Goal: Communication & Community: Answer question/provide support

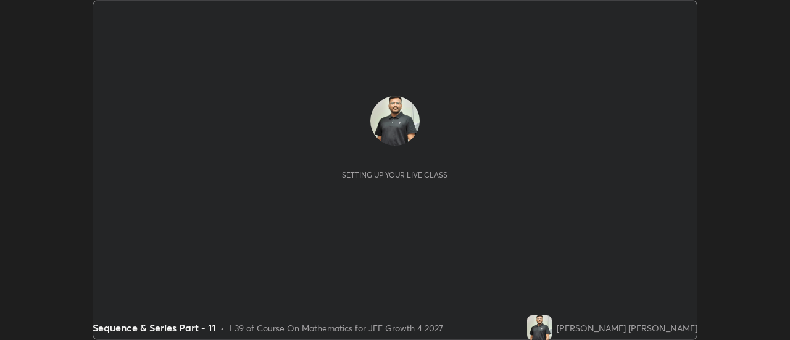
scroll to position [340, 789]
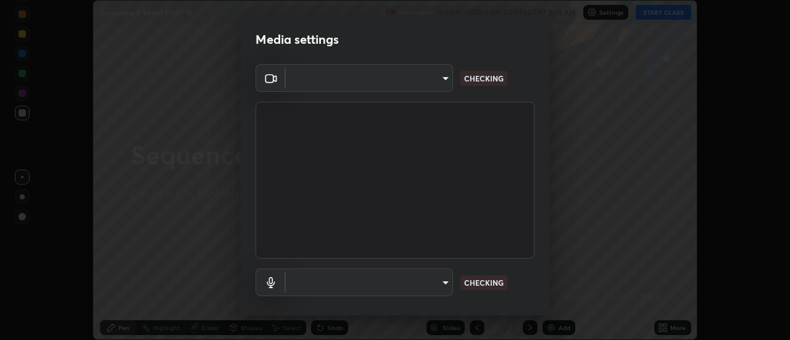
type input "de4d584312b4434b91bb48b0c0e382846541704910f56accdd629dbaa70238e6"
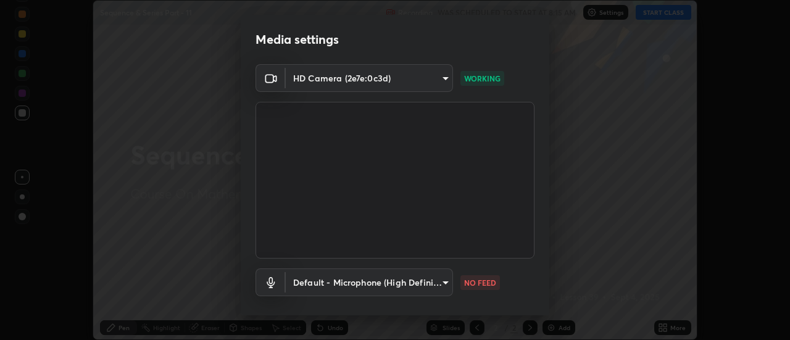
click at [435, 283] on body "Erase all Sequence & Series Part - 11 Recording WAS SCHEDULED TO START AT 8:15 …" at bounding box center [395, 170] width 790 height 340
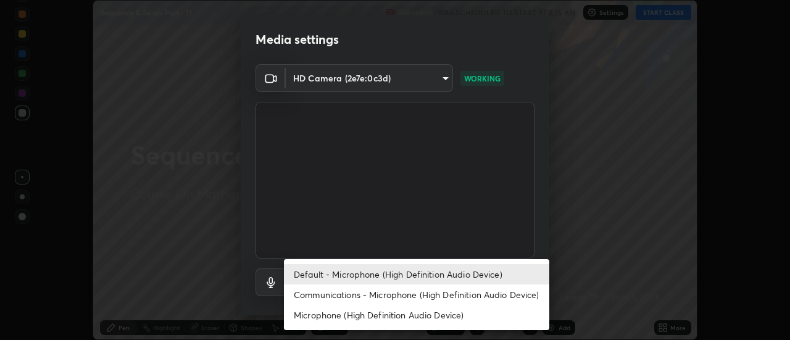
click at [437, 295] on li "Communications - Microphone (High Definition Audio Device)" at bounding box center [416, 295] width 265 height 20
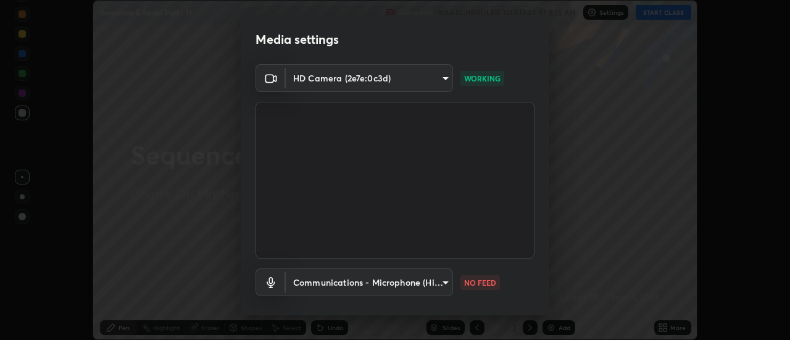
click at [441, 278] on body "Erase all Sequence & Series Part - 11 Recording WAS SCHEDULED TO START AT 8:15 …" at bounding box center [395, 170] width 790 height 340
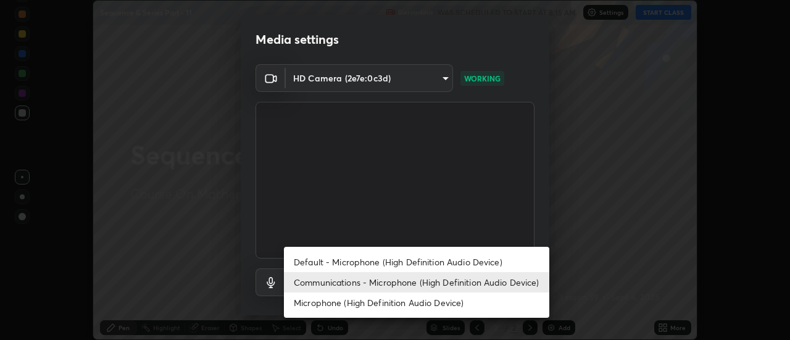
click at [441, 258] on li "Default - Microphone (High Definition Audio Device)" at bounding box center [416, 262] width 265 height 20
type input "default"
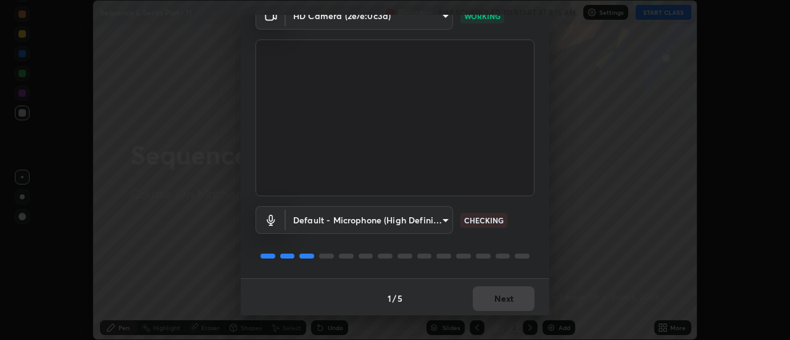
scroll to position [65, 0]
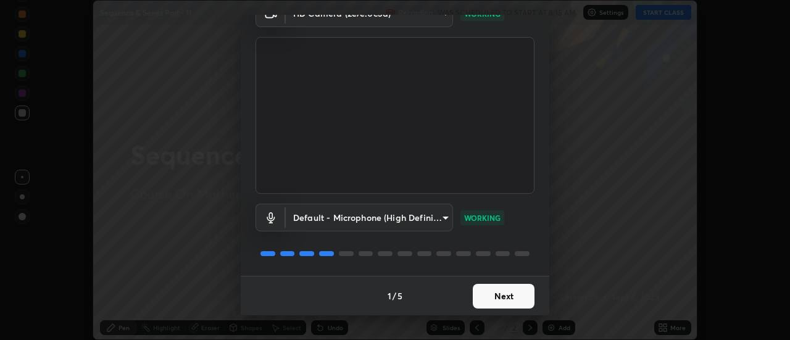
click at [508, 292] on button "Next" at bounding box center [504, 296] width 62 height 25
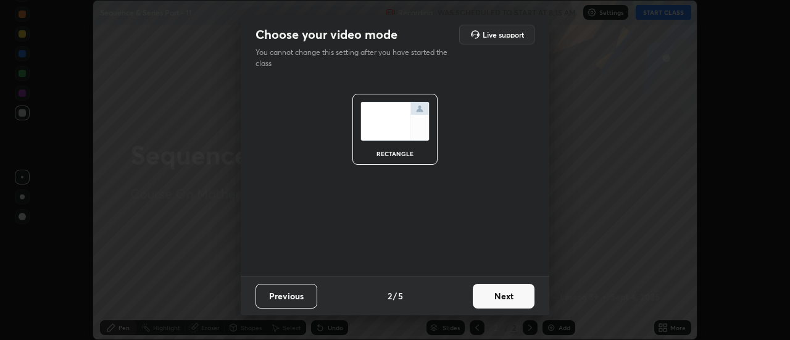
scroll to position [0, 0]
click at [523, 294] on button "Next" at bounding box center [504, 296] width 62 height 25
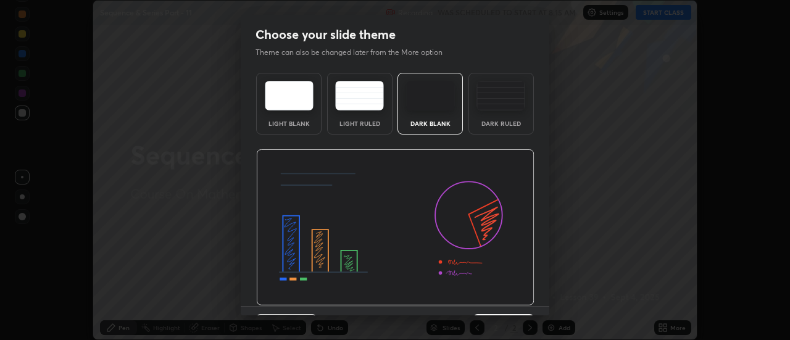
scroll to position [30, 0]
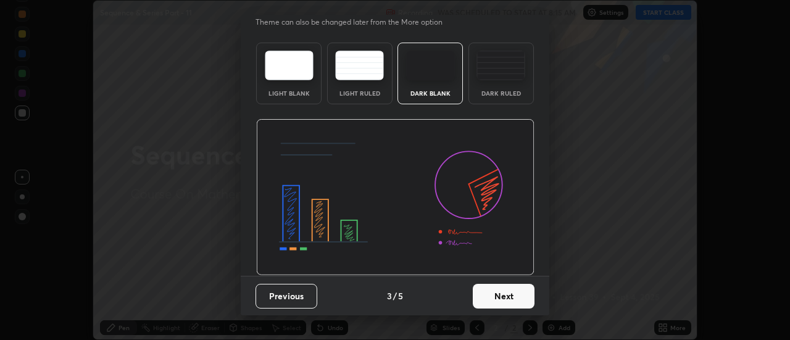
click at [515, 290] on button "Next" at bounding box center [504, 296] width 62 height 25
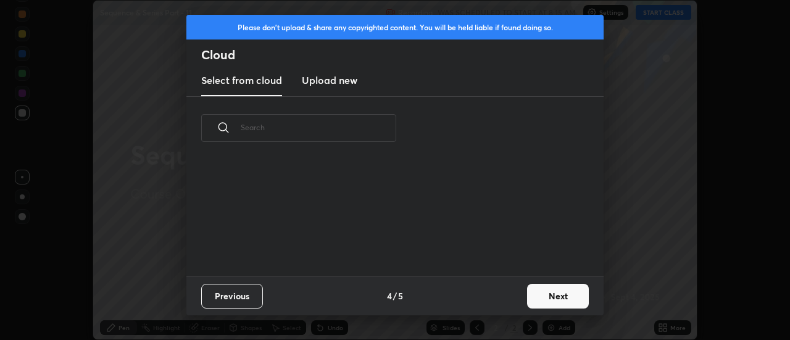
scroll to position [0, 0]
click at [539, 294] on button "Next" at bounding box center [558, 296] width 62 height 25
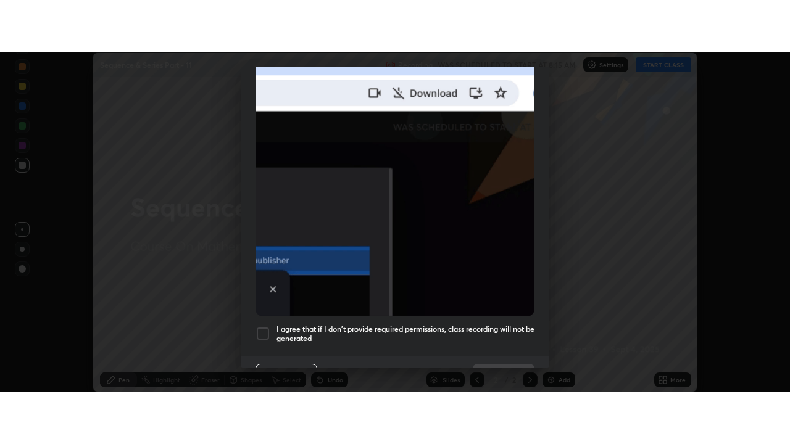
scroll to position [317, 0]
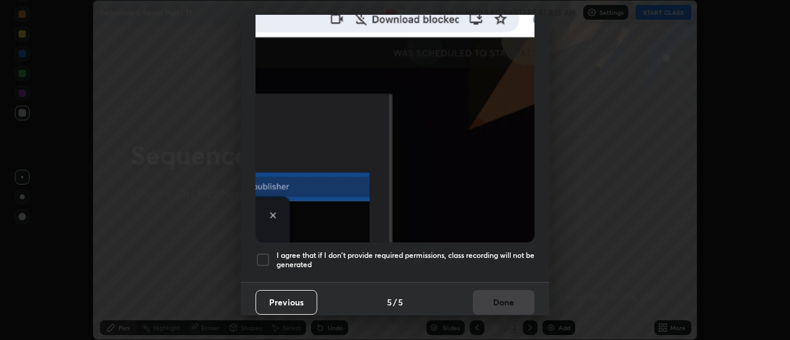
click at [271, 256] on div "I agree that if I don't provide required permissions, class recording will not …" at bounding box center [395, 259] width 279 height 15
click at [511, 299] on button "Done" at bounding box center [504, 302] width 62 height 25
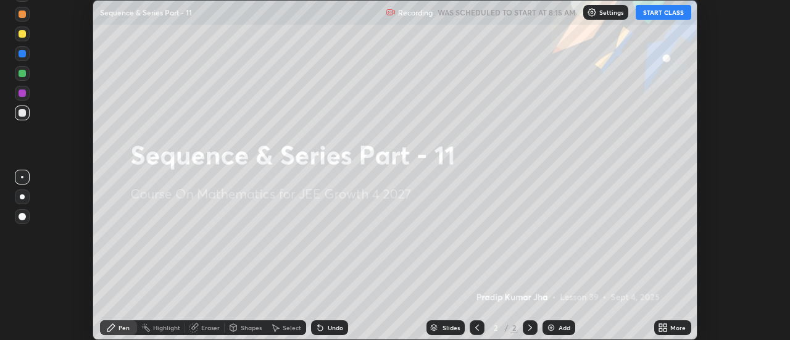
click at [662, 16] on button "START CLASS" at bounding box center [664, 12] width 56 height 15
click at [665, 331] on icon at bounding box center [665, 329] width 3 height 3
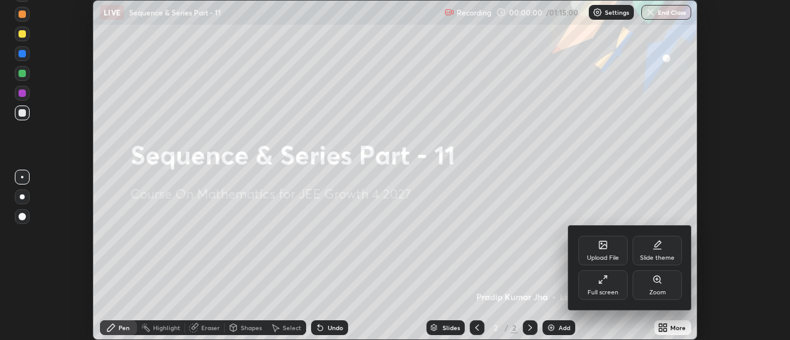
click at [597, 285] on div "Full screen" at bounding box center [602, 285] width 49 height 30
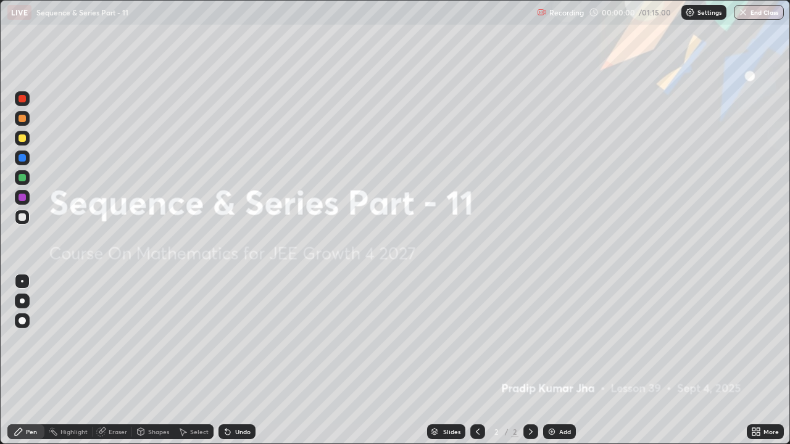
scroll to position [444, 790]
click at [559, 339] on div "Add" at bounding box center [565, 432] width 12 height 6
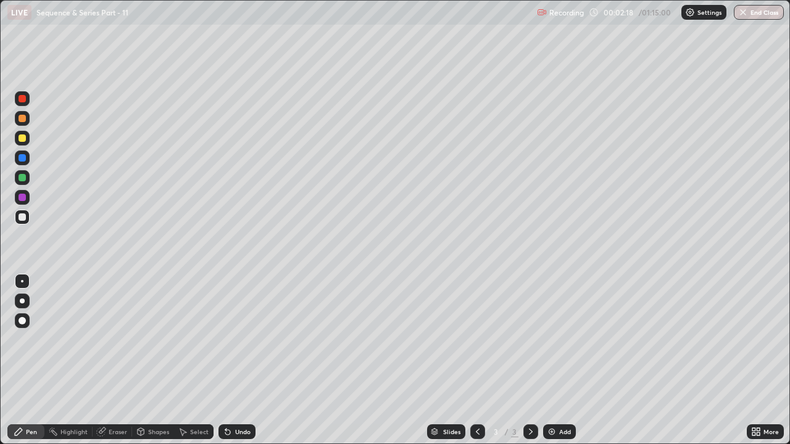
click at [33, 339] on div "Pen" at bounding box center [31, 432] width 11 height 6
click at [29, 137] on div at bounding box center [22, 138] width 15 height 15
click at [27, 217] on div at bounding box center [22, 217] width 15 height 15
click at [22, 339] on icon at bounding box center [19, 432] width 10 height 10
click at [225, 339] on icon at bounding box center [225, 429] width 1 height 1
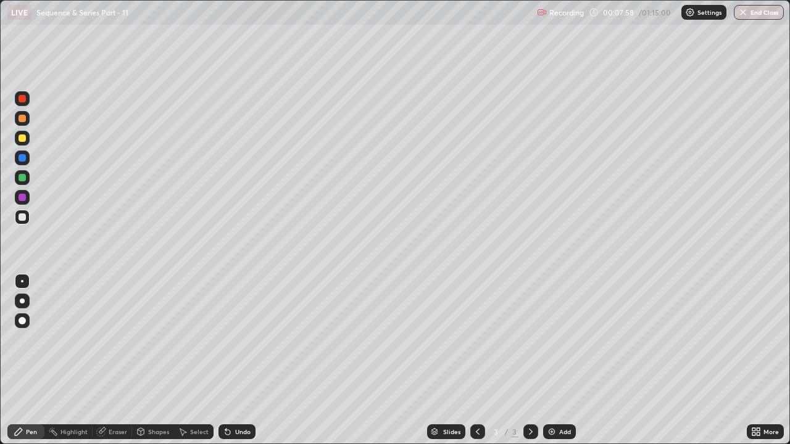
click at [226, 339] on icon at bounding box center [227, 432] width 5 height 5
click at [225, 339] on icon at bounding box center [225, 429] width 1 height 1
click at [236, 339] on div "Undo" at bounding box center [242, 432] width 15 height 6
click at [247, 339] on div "Undo" at bounding box center [242, 432] width 15 height 6
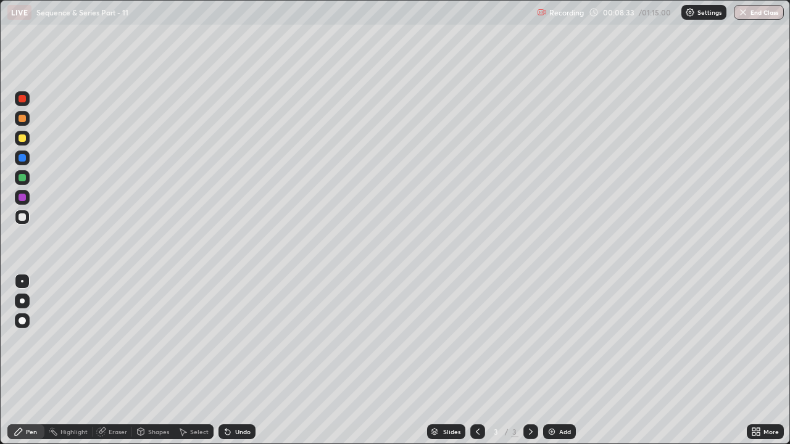
click at [241, 339] on div "Undo" at bounding box center [242, 432] width 15 height 6
click at [242, 339] on div "Undo" at bounding box center [237, 432] width 37 height 15
click at [559, 339] on div "Add" at bounding box center [559, 432] width 33 height 15
click at [24, 339] on div "Pen" at bounding box center [25, 432] width 37 height 15
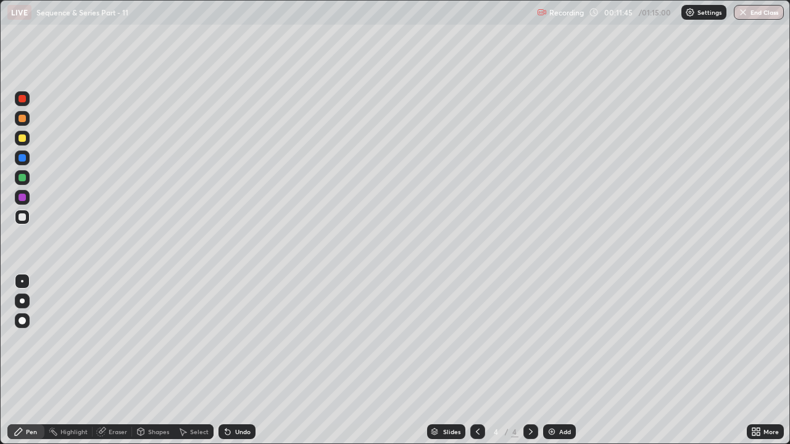
click at [19, 120] on div at bounding box center [22, 118] width 7 height 7
click at [27, 135] on div at bounding box center [22, 138] width 15 height 15
click at [23, 178] on div at bounding box center [22, 177] width 7 height 7
click at [22, 217] on div at bounding box center [22, 217] width 7 height 7
click at [238, 339] on div "Undo" at bounding box center [242, 432] width 15 height 6
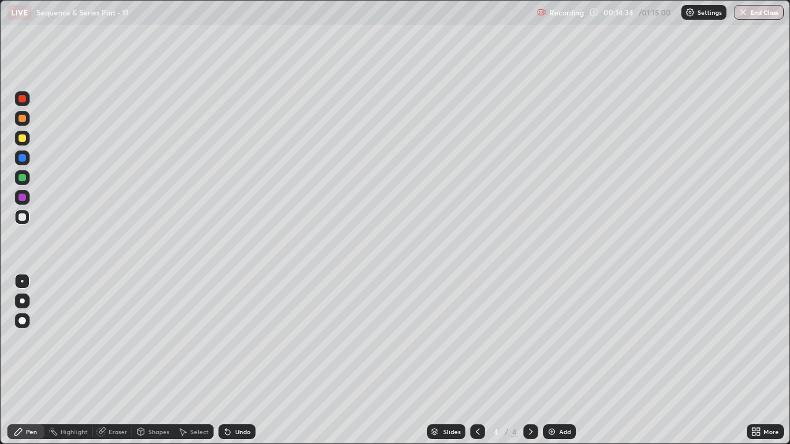
click at [235, 339] on div "Undo" at bounding box center [242, 432] width 15 height 6
click at [238, 339] on div "Undo" at bounding box center [242, 432] width 15 height 6
click at [231, 339] on div "Undo" at bounding box center [237, 432] width 37 height 15
click at [563, 339] on div "Add" at bounding box center [559, 432] width 33 height 15
click at [477, 339] on icon at bounding box center [478, 432] width 10 height 10
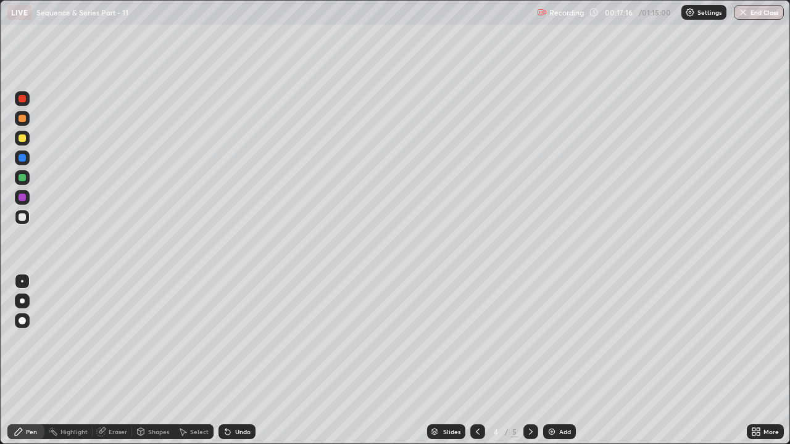
click at [530, 339] on icon at bounding box center [531, 432] width 10 height 10
click at [231, 339] on div "Undo" at bounding box center [237, 432] width 37 height 15
click at [228, 339] on icon at bounding box center [228, 432] width 10 height 10
click at [226, 339] on icon at bounding box center [227, 432] width 5 height 5
click at [230, 339] on icon at bounding box center [228, 432] width 10 height 10
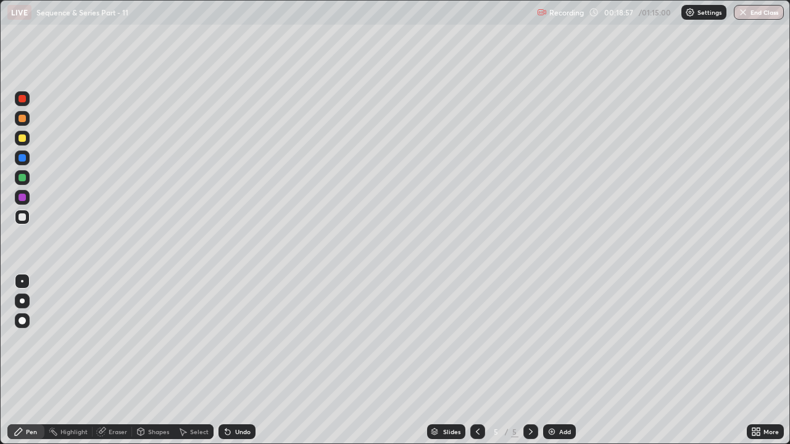
click at [233, 339] on div "Undo" at bounding box center [237, 432] width 37 height 15
click at [235, 339] on div "Undo" at bounding box center [237, 432] width 37 height 15
click at [552, 339] on img at bounding box center [552, 432] width 10 height 10
click at [23, 138] on div at bounding box center [22, 138] width 7 height 7
click at [239, 339] on div "Undo" at bounding box center [242, 432] width 15 height 6
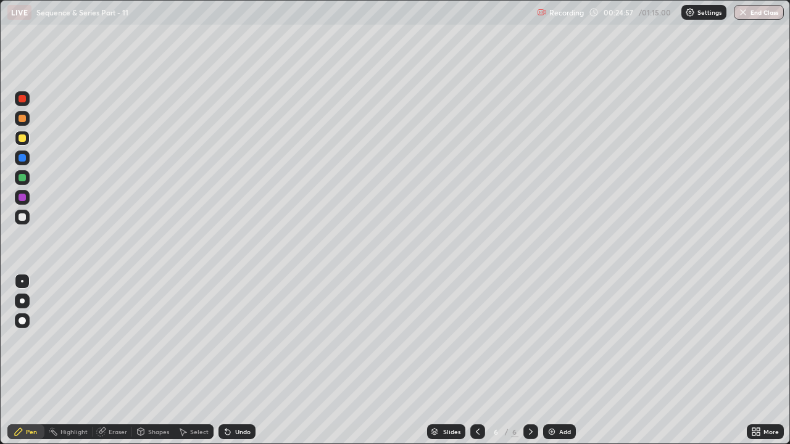
click at [27, 220] on div at bounding box center [22, 217] width 15 height 15
click at [27, 122] on div at bounding box center [22, 118] width 15 height 15
click at [21, 218] on div at bounding box center [22, 217] width 7 height 7
click at [232, 339] on div "Undo" at bounding box center [237, 432] width 37 height 15
click at [23, 180] on div at bounding box center [22, 177] width 7 height 7
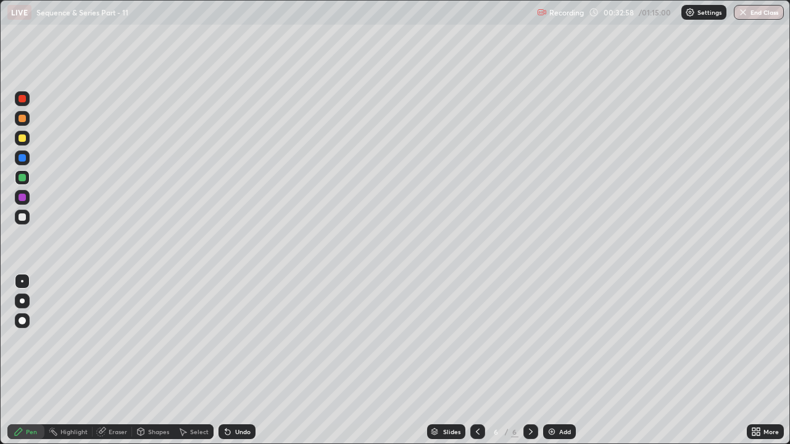
click at [554, 339] on img at bounding box center [552, 432] width 10 height 10
click at [39, 339] on div "Pen" at bounding box center [25, 432] width 37 height 15
click at [24, 339] on div "Pen" at bounding box center [25, 432] width 37 height 15
click at [22, 120] on div at bounding box center [22, 118] width 7 height 7
click at [23, 217] on div at bounding box center [22, 217] width 7 height 7
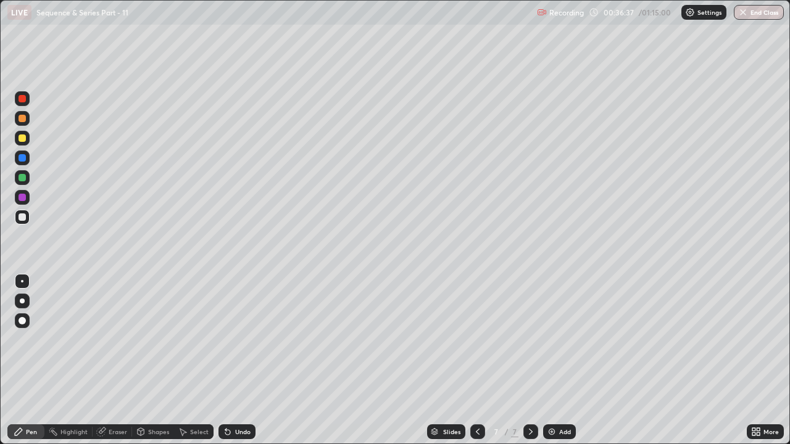
click at [233, 339] on div "Undo" at bounding box center [237, 432] width 37 height 15
click at [238, 339] on div "Undo" at bounding box center [242, 432] width 15 height 6
click at [117, 339] on div "Eraser" at bounding box center [118, 432] width 19 height 6
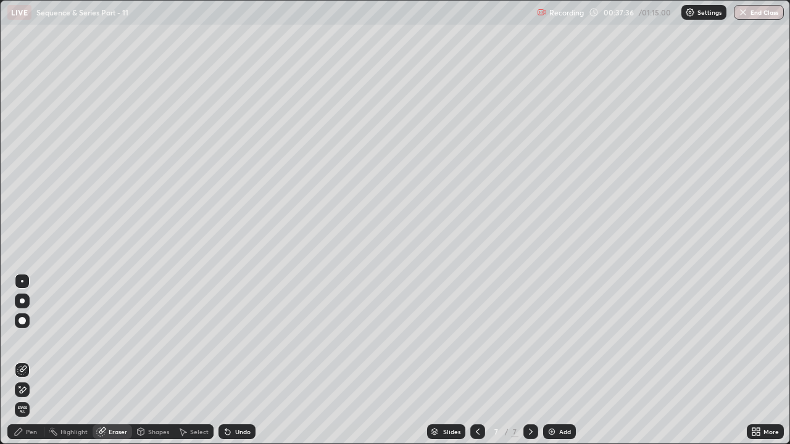
click at [36, 339] on div "Pen" at bounding box center [31, 432] width 11 height 6
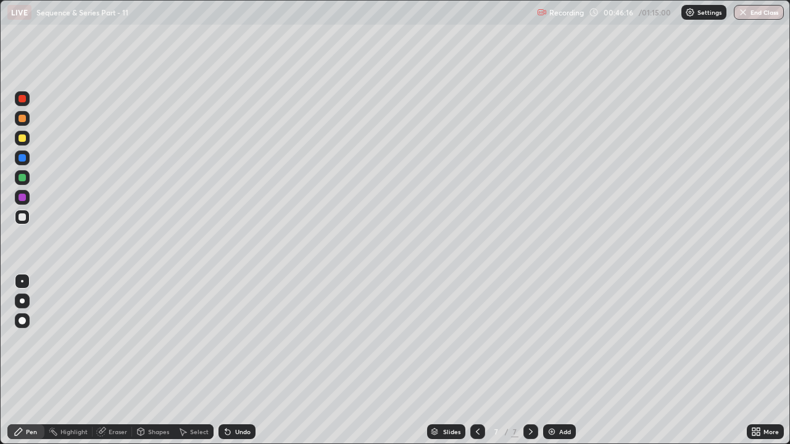
click at [557, 339] on div "Add" at bounding box center [559, 432] width 33 height 15
click at [33, 339] on div "Pen" at bounding box center [25, 432] width 37 height 15
click at [24, 177] on div at bounding box center [22, 177] width 7 height 7
click at [23, 138] on div at bounding box center [22, 138] width 7 height 7
click at [23, 178] on div at bounding box center [22, 177] width 7 height 7
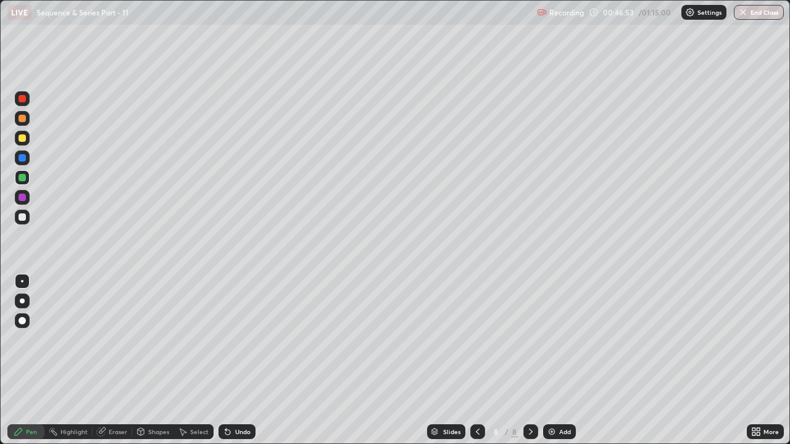
click at [238, 339] on div "Undo" at bounding box center [242, 432] width 15 height 6
click at [27, 220] on div at bounding box center [22, 217] width 15 height 15
click at [25, 117] on div at bounding box center [22, 118] width 7 height 7
click at [23, 220] on div at bounding box center [22, 217] width 7 height 7
click at [25, 143] on div at bounding box center [22, 138] width 15 height 15
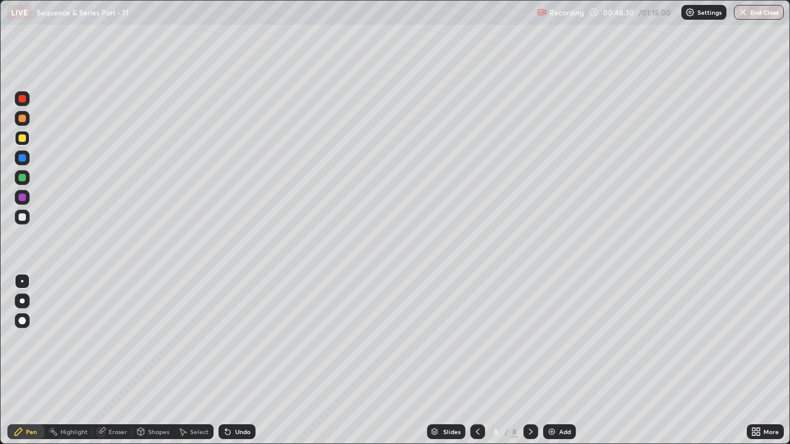
click at [26, 222] on div at bounding box center [22, 217] width 15 height 15
click at [235, 339] on div "Undo" at bounding box center [242, 432] width 15 height 6
click at [231, 339] on div "Undo" at bounding box center [237, 432] width 37 height 15
click at [235, 339] on div "Undo" at bounding box center [242, 432] width 15 height 6
click at [23, 223] on div at bounding box center [22, 217] width 15 height 15
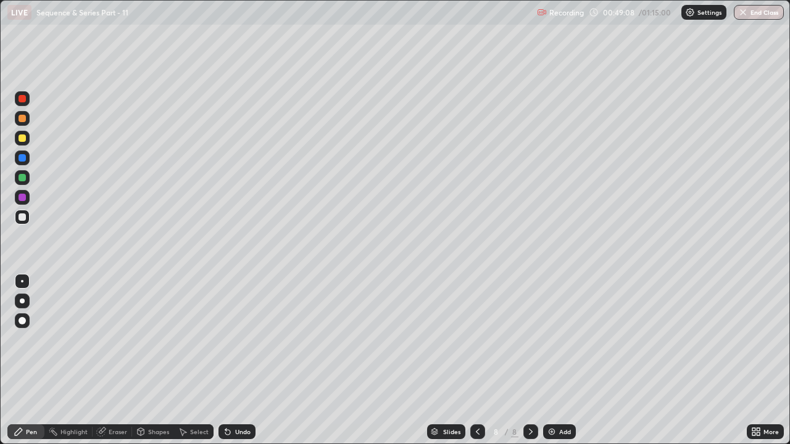
click at [19, 121] on div at bounding box center [22, 118] width 7 height 7
click at [21, 339] on icon at bounding box center [19, 432] width 10 height 10
click at [20, 222] on div at bounding box center [22, 217] width 15 height 15
click at [29, 139] on div at bounding box center [22, 138] width 15 height 15
click at [25, 214] on div at bounding box center [22, 217] width 7 height 7
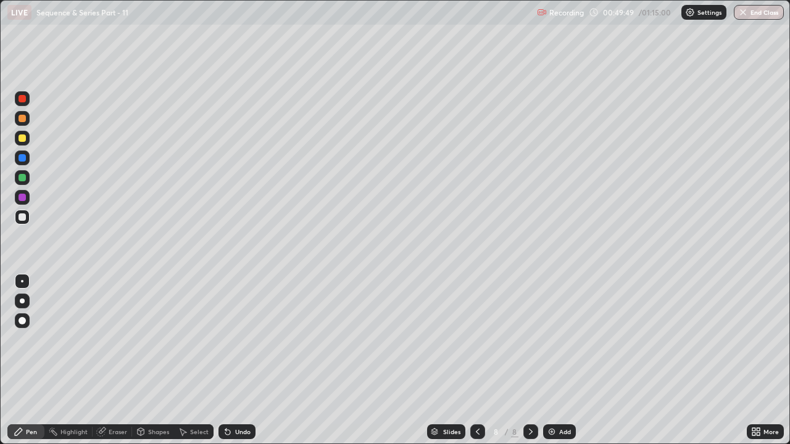
click at [28, 122] on div at bounding box center [22, 118] width 15 height 15
click at [562, 339] on div "Add" at bounding box center [565, 432] width 12 height 6
click at [25, 179] on div at bounding box center [22, 177] width 7 height 7
click at [22, 212] on div at bounding box center [22, 217] width 15 height 15
click at [478, 339] on div at bounding box center [477, 432] width 15 height 15
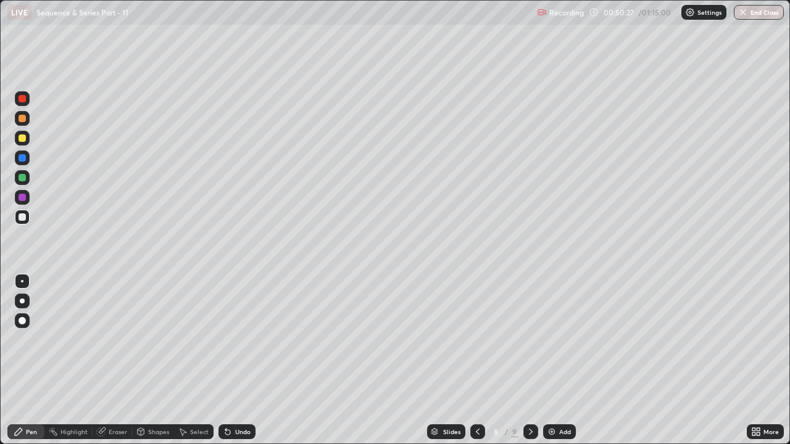
click at [535, 339] on div at bounding box center [530, 432] width 15 height 15
click at [477, 339] on icon at bounding box center [478, 432] width 10 height 10
click at [530, 339] on icon at bounding box center [531, 432] width 10 height 10
click at [23, 138] on div at bounding box center [22, 138] width 7 height 7
click at [20, 217] on div at bounding box center [22, 217] width 7 height 7
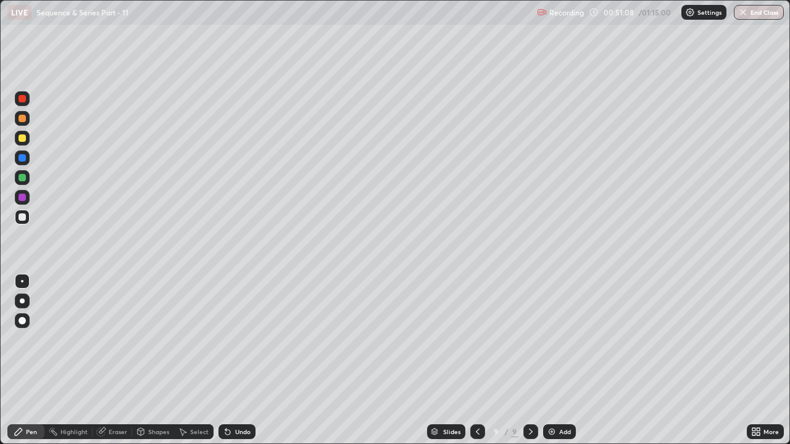
click at [25, 185] on div at bounding box center [22, 177] width 15 height 15
click at [154, 339] on div "Shapes" at bounding box center [158, 432] width 21 height 6
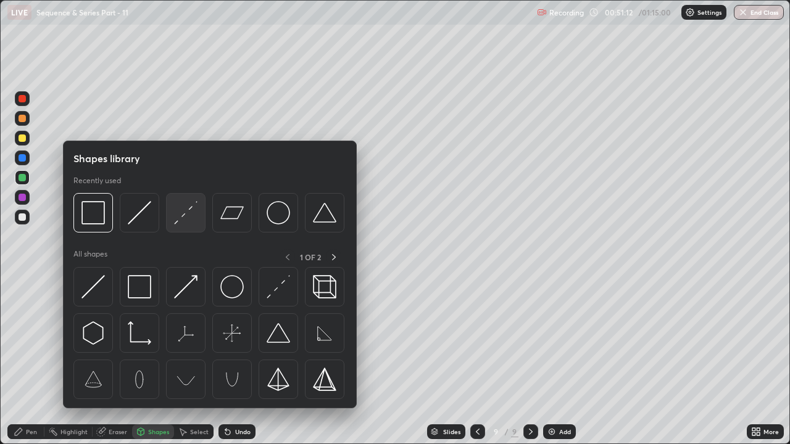
click at [178, 219] on img at bounding box center [185, 212] width 23 height 23
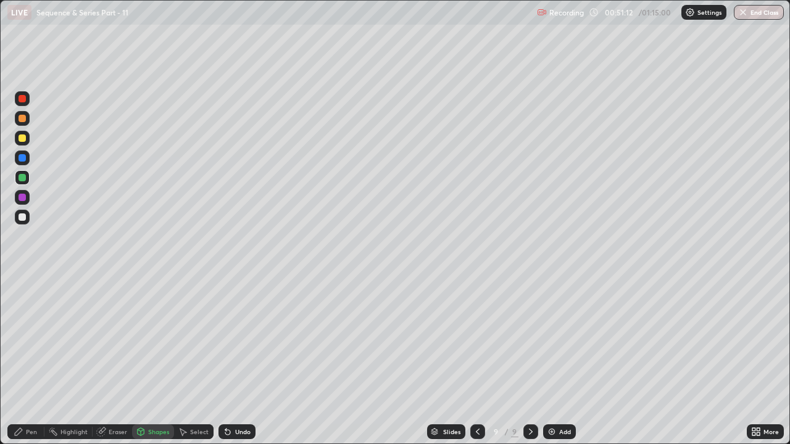
click at [23, 119] on div at bounding box center [22, 118] width 7 height 7
click at [25, 339] on div "Pen" at bounding box center [25, 432] width 37 height 15
click at [21, 198] on div at bounding box center [22, 197] width 7 height 7
click at [23, 114] on div at bounding box center [22, 118] width 15 height 15
click at [23, 141] on div at bounding box center [22, 138] width 7 height 7
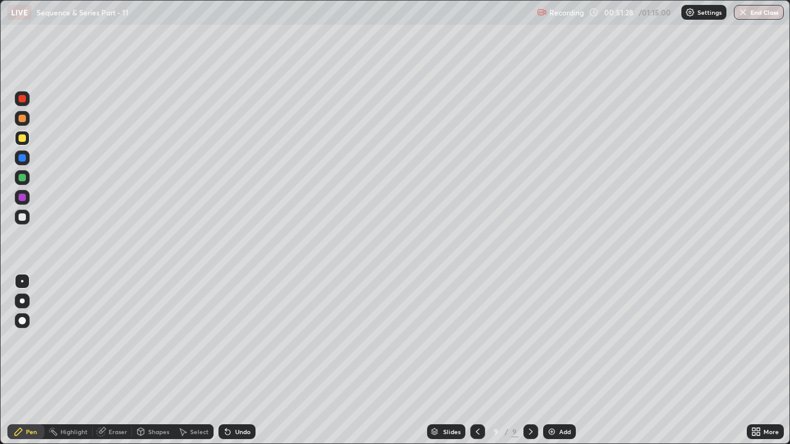
click at [477, 339] on icon at bounding box center [478, 432] width 10 height 10
click at [529, 339] on icon at bounding box center [531, 432] width 4 height 6
click at [27, 215] on div at bounding box center [22, 217] width 15 height 15
click at [28, 122] on div at bounding box center [22, 118] width 15 height 15
click at [122, 339] on div "Eraser" at bounding box center [118, 432] width 19 height 6
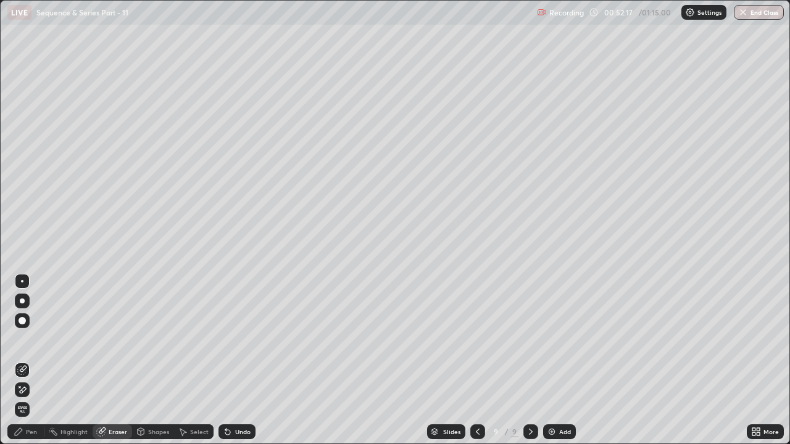
click at [22, 339] on icon at bounding box center [23, 390] width 7 height 6
click at [25, 339] on div "Pen" at bounding box center [25, 432] width 37 height 15
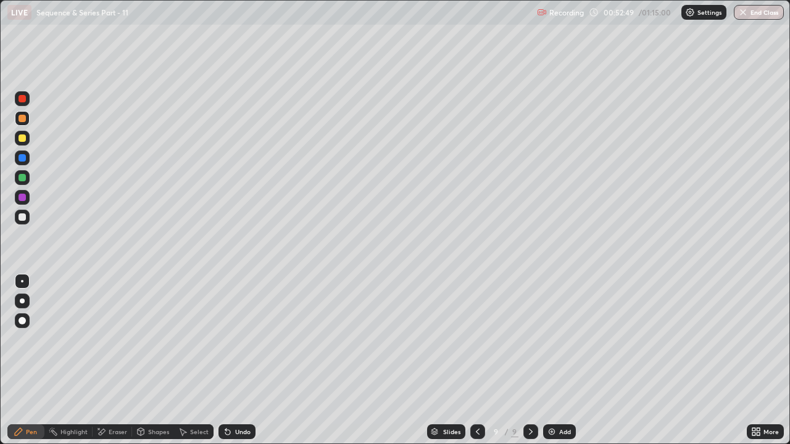
click at [24, 178] on div at bounding box center [22, 177] width 7 height 7
click at [25, 212] on div at bounding box center [22, 217] width 15 height 15
click at [477, 339] on icon at bounding box center [478, 432] width 10 height 10
click at [529, 339] on icon at bounding box center [531, 432] width 4 height 6
click at [478, 339] on icon at bounding box center [478, 432] width 10 height 10
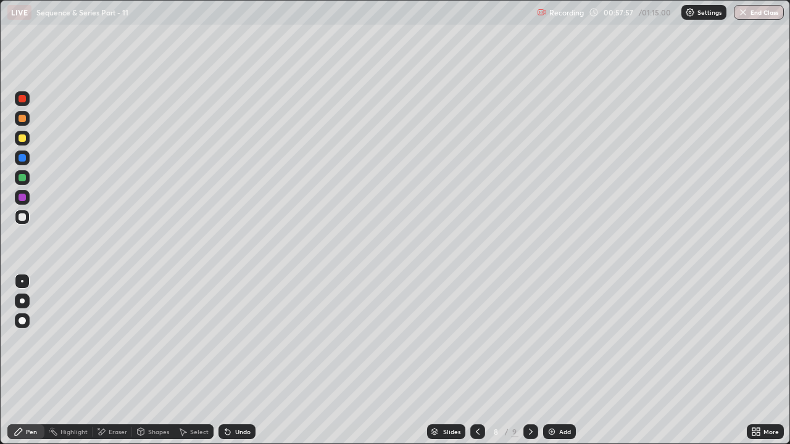
click at [526, 339] on icon at bounding box center [531, 432] width 10 height 10
click at [115, 339] on div "Eraser" at bounding box center [118, 432] width 19 height 6
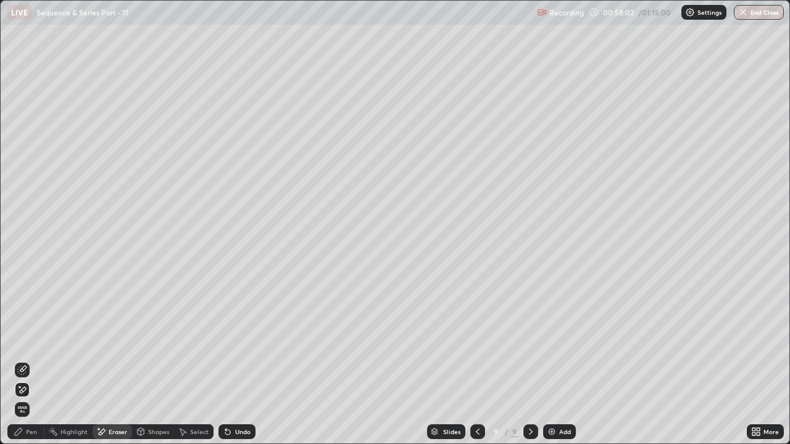
click at [28, 339] on div at bounding box center [22, 390] width 15 height 15
click at [20, 339] on icon at bounding box center [19, 432] width 10 height 10
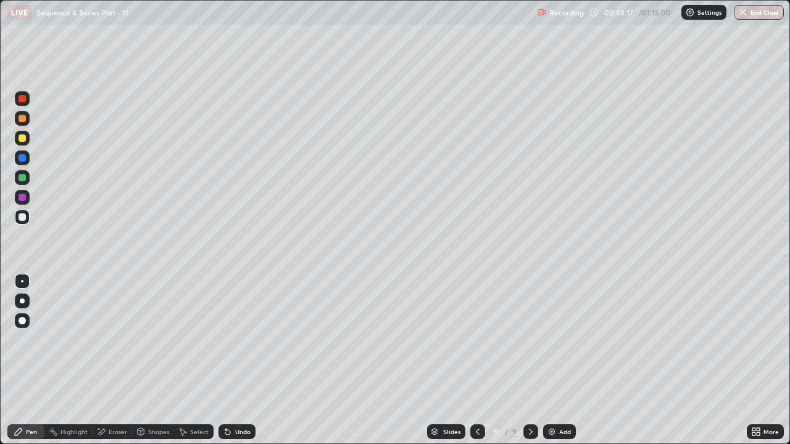
click at [23, 217] on div at bounding box center [22, 217] width 7 height 7
click at [24, 117] on div at bounding box center [22, 118] width 7 height 7
click at [23, 175] on div at bounding box center [22, 177] width 7 height 7
click at [21, 119] on div at bounding box center [22, 118] width 7 height 7
click at [481, 339] on div at bounding box center [477, 432] width 15 height 15
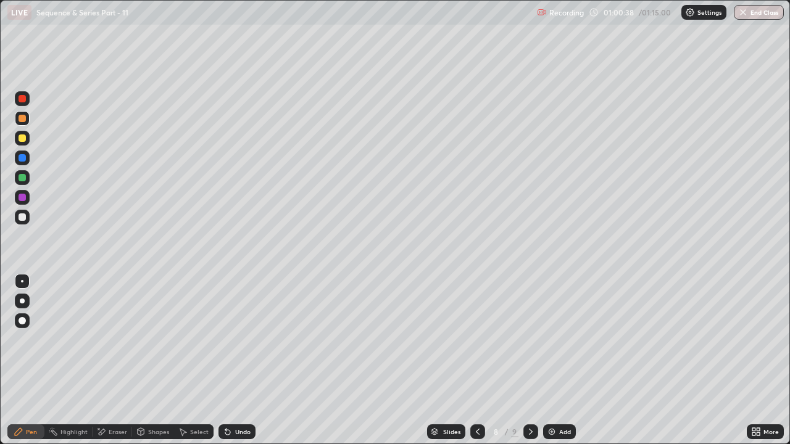
click at [530, 339] on icon at bounding box center [531, 432] width 10 height 10
click at [481, 339] on div at bounding box center [477, 432] width 15 height 15
click at [527, 339] on div at bounding box center [530, 432] width 15 height 25
click at [120, 339] on div "Eraser" at bounding box center [118, 432] width 19 height 6
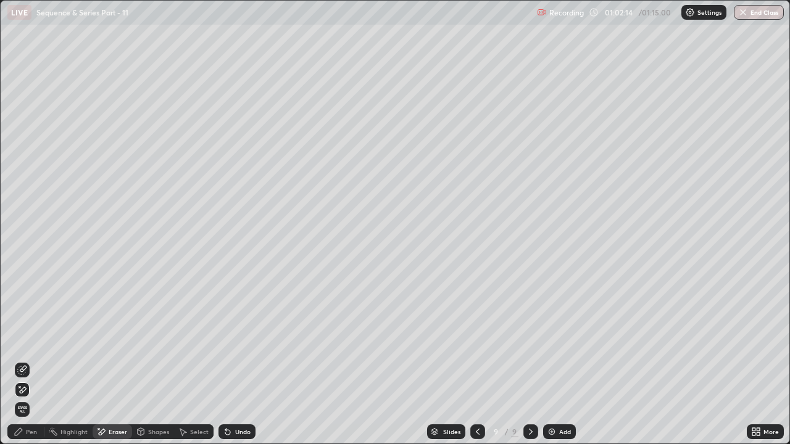
click at [25, 339] on icon at bounding box center [22, 370] width 10 height 10
click at [29, 339] on div "Pen" at bounding box center [31, 432] width 11 height 6
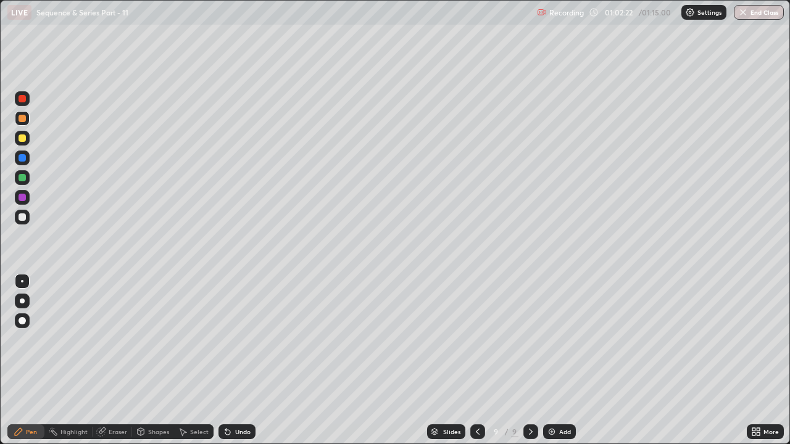
click at [113, 339] on div "Eraser" at bounding box center [118, 432] width 19 height 6
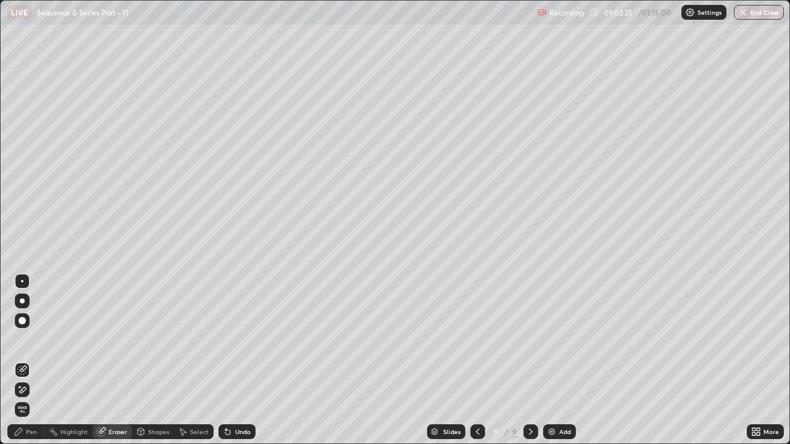
click at [31, 339] on div "Pen" at bounding box center [31, 432] width 11 height 6
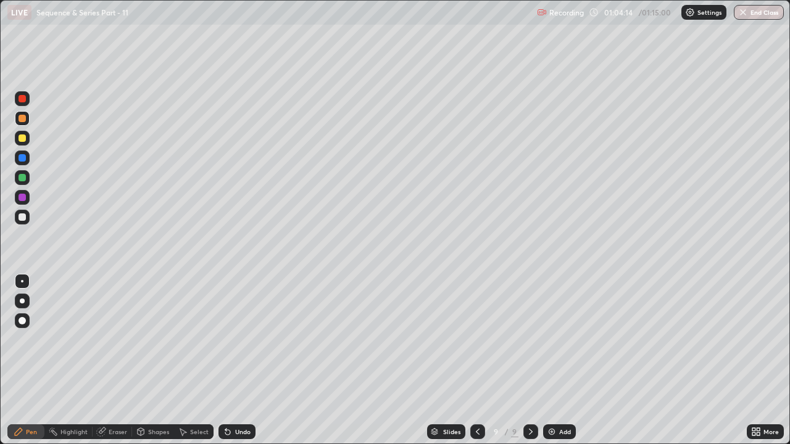
click at [774, 14] on button "End Class" at bounding box center [759, 12] width 50 height 15
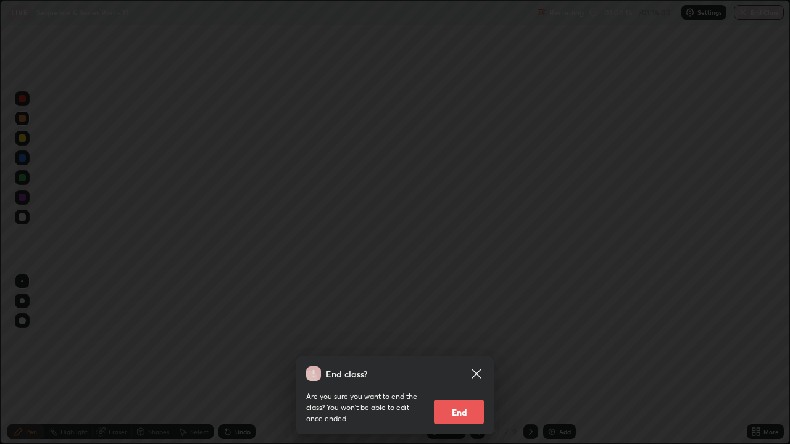
click at [478, 339] on button "End" at bounding box center [459, 412] width 49 height 25
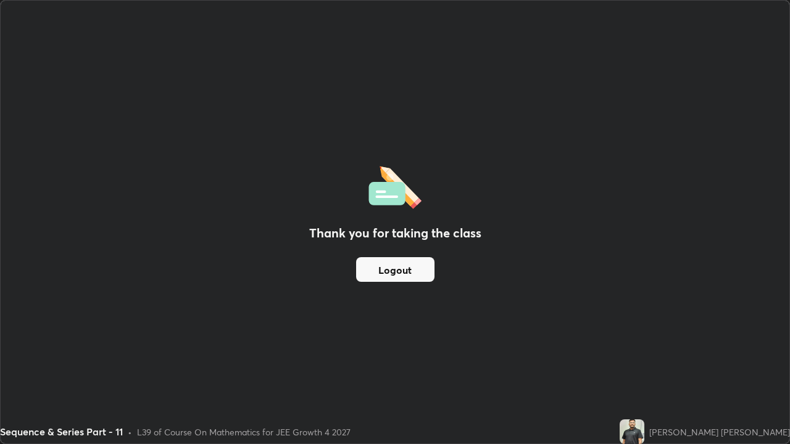
click at [416, 273] on button "Logout" at bounding box center [395, 269] width 78 height 25
